Goal: Find specific page/section: Find specific page/section

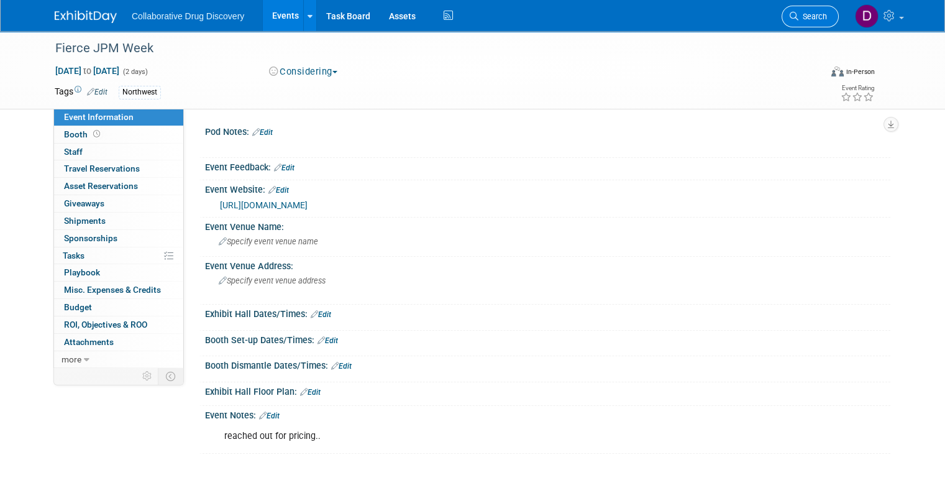
click at [802, 10] on link "Search" at bounding box center [810, 17] width 57 height 22
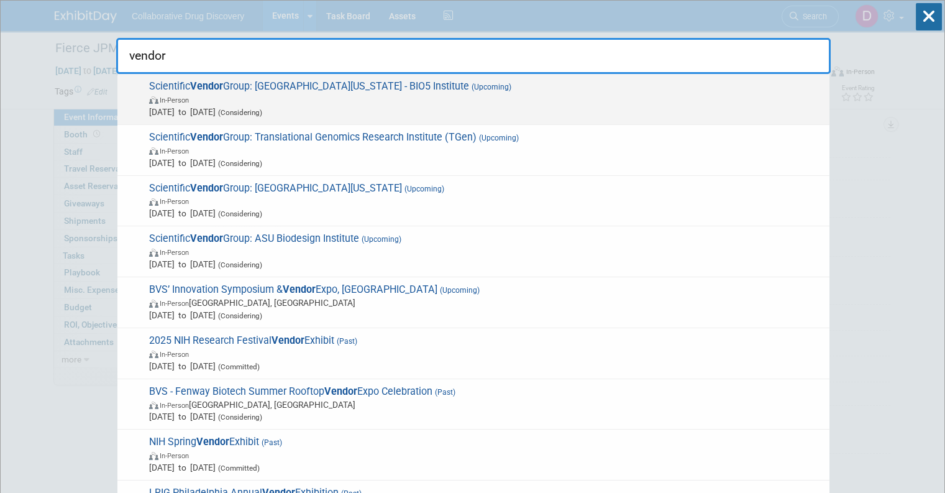
type input "vendor"
click at [337, 91] on span "Scientific Vendor Group: [GEOGRAPHIC_DATA][US_STATE] - BIO5 Institute (Upcoming…" at bounding box center [484, 99] width 678 height 38
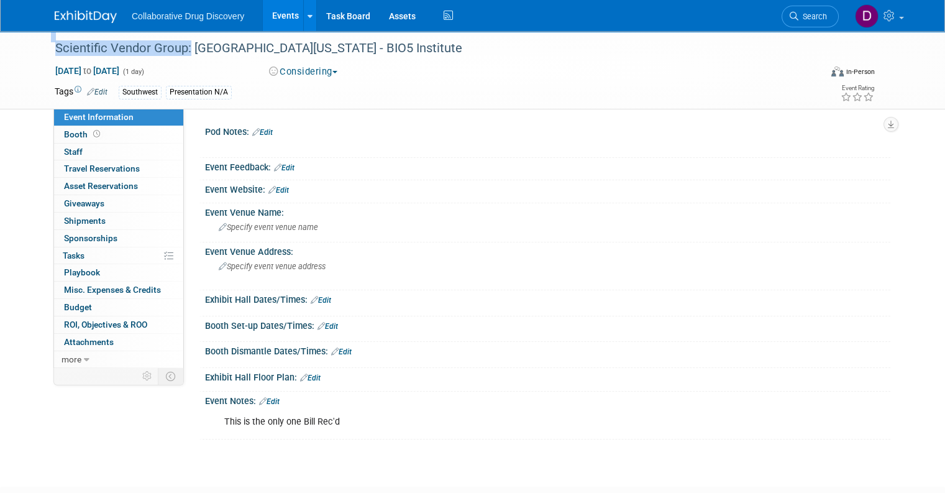
drag, startPoint x: 179, startPoint y: 47, endPoint x: -9, endPoint y: 40, distance: 187.8
click at [0, 40] on html "Collaborative Drug Discovery Events Add Event Bulk Upload Events Shareable Even…" at bounding box center [472, 246] width 945 height 493
click at [94, 49] on div "Scientific Vendor Group: University of Arizona - BIO5 Institute" at bounding box center [428, 48] width 754 height 22
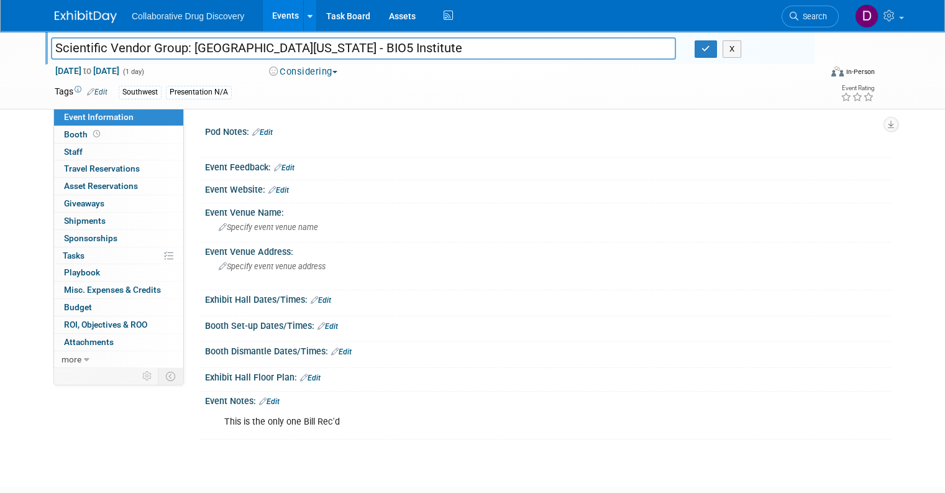
drag, startPoint x: 181, startPoint y: 48, endPoint x: 32, endPoint y: 46, distance: 149.8
click at [27, 47] on div "Scientific Vendor Group: University of Arizona - BIO5 Institute Scientific Vend…" at bounding box center [472, 70] width 945 height 78
